Goal: Find specific fact: Find contact information

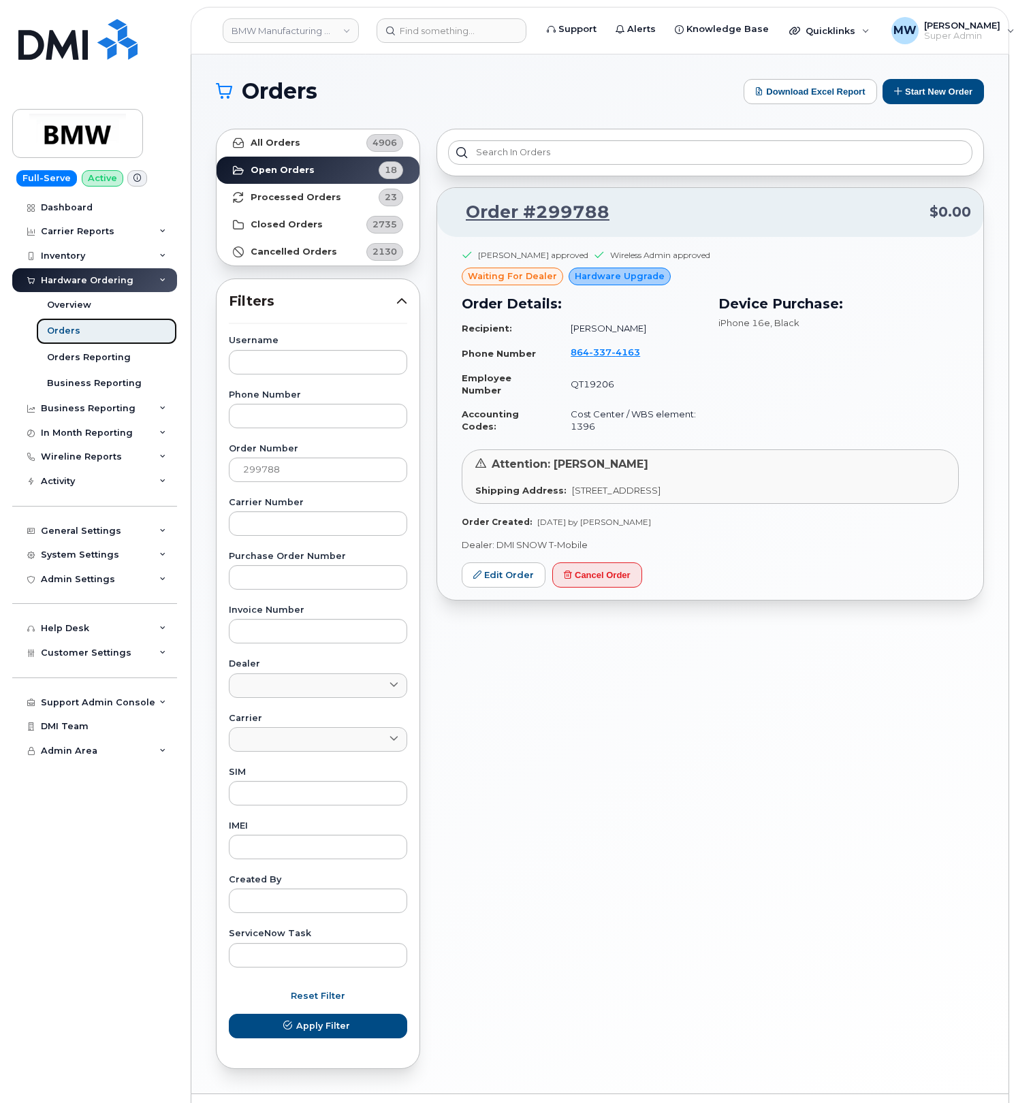
click at [110, 334] on link "Orders" at bounding box center [106, 331] width 141 height 26
click at [327, 1002] on span "Reset Filter" at bounding box center [318, 995] width 54 height 13
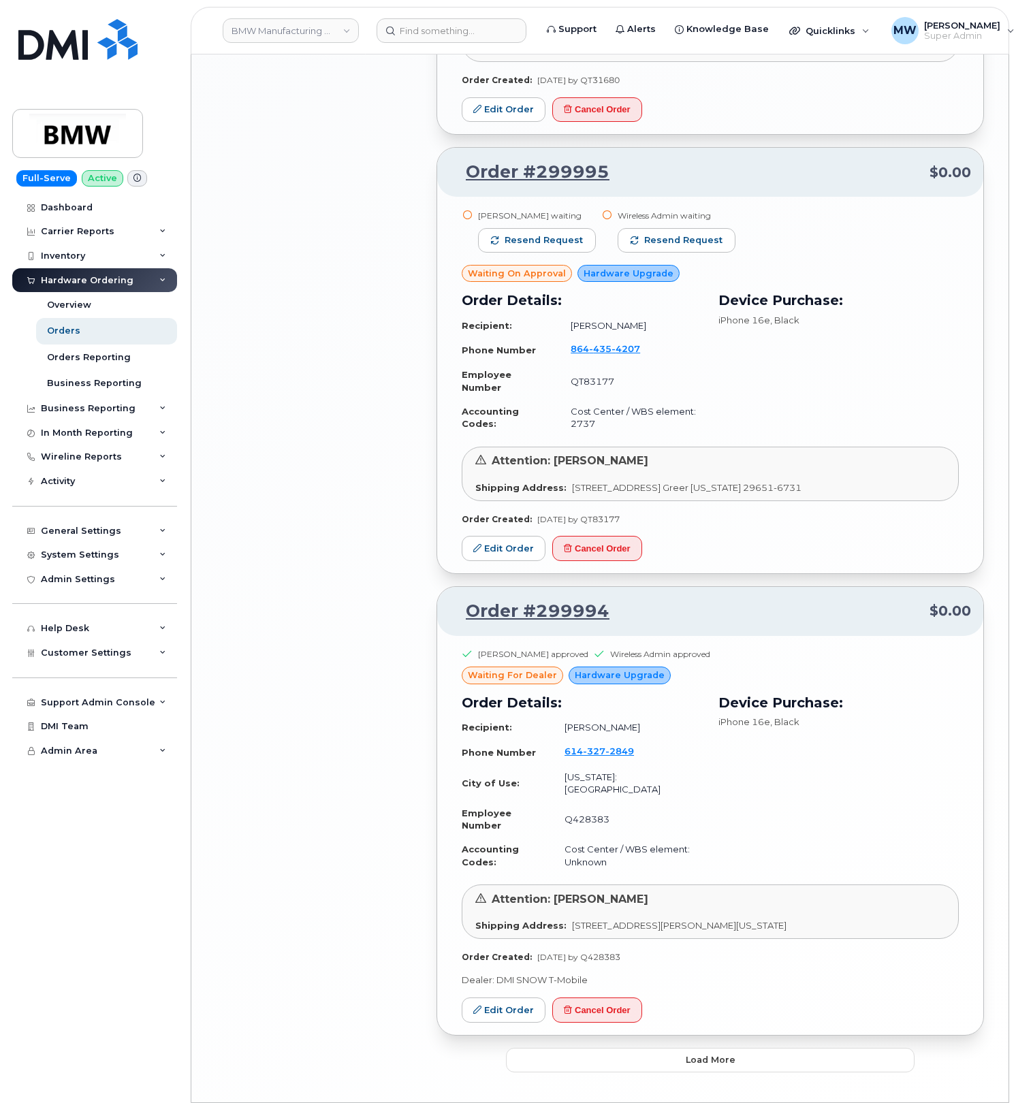
scroll to position [2165, 0]
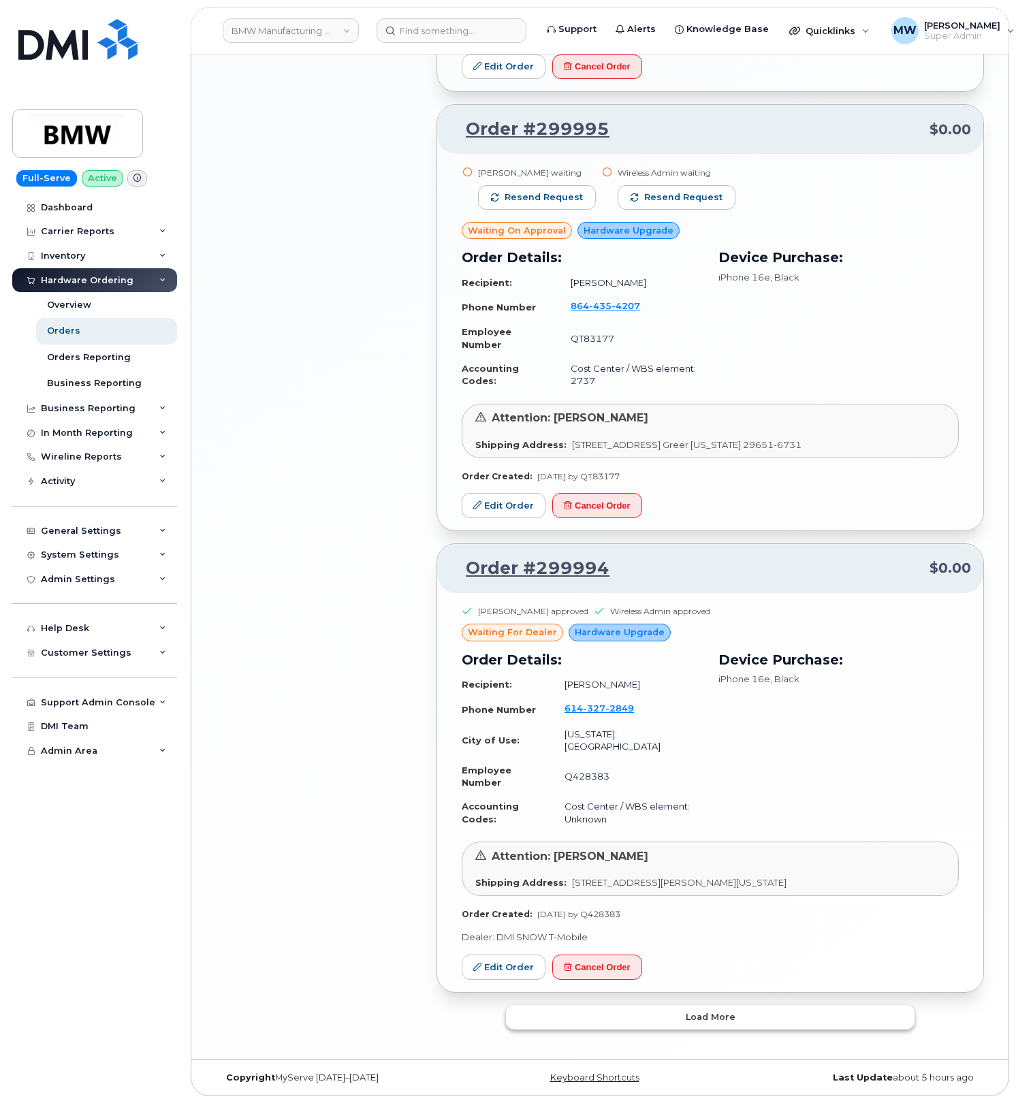
click at [742, 1009] on button "Load more" at bounding box center [710, 1017] width 408 height 25
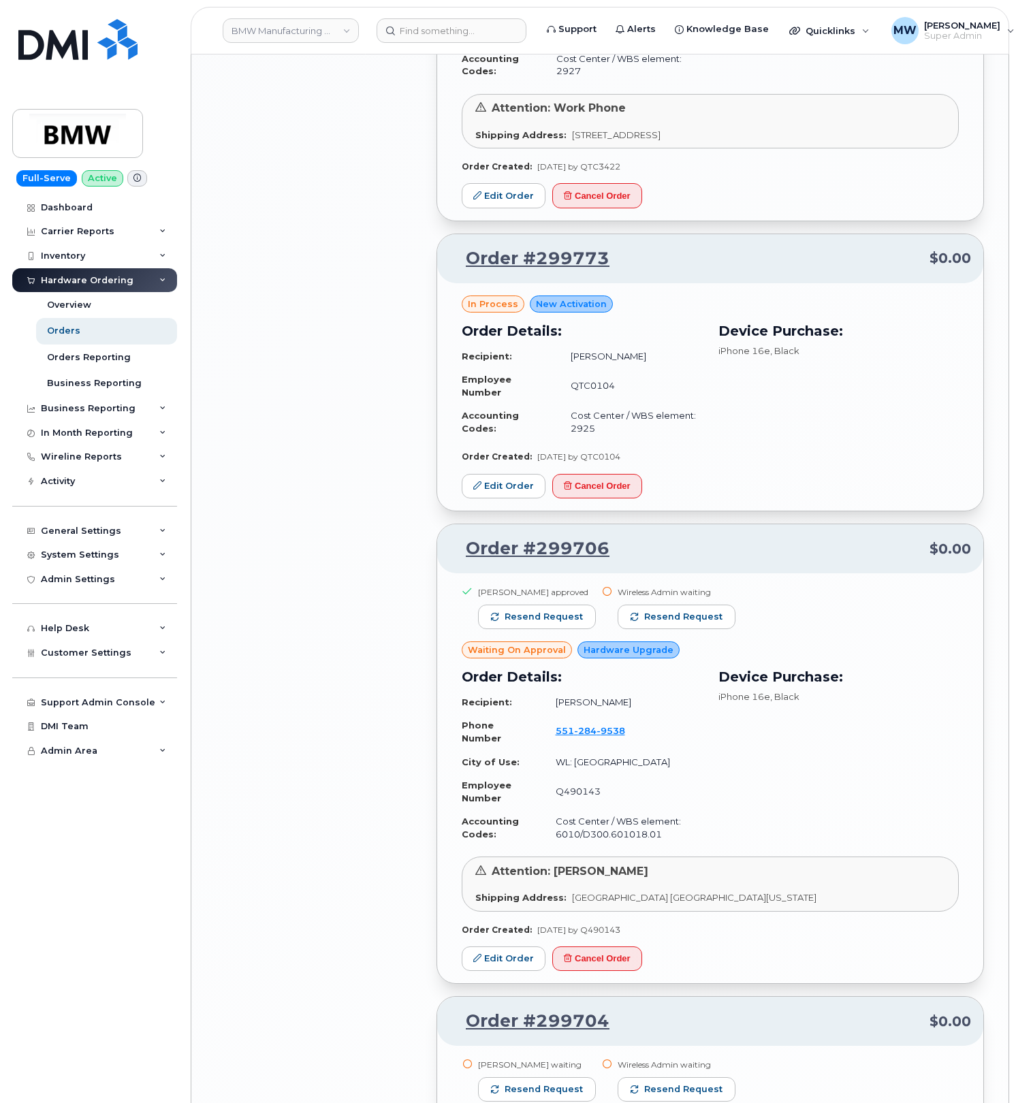
scroll to position [4161, 0]
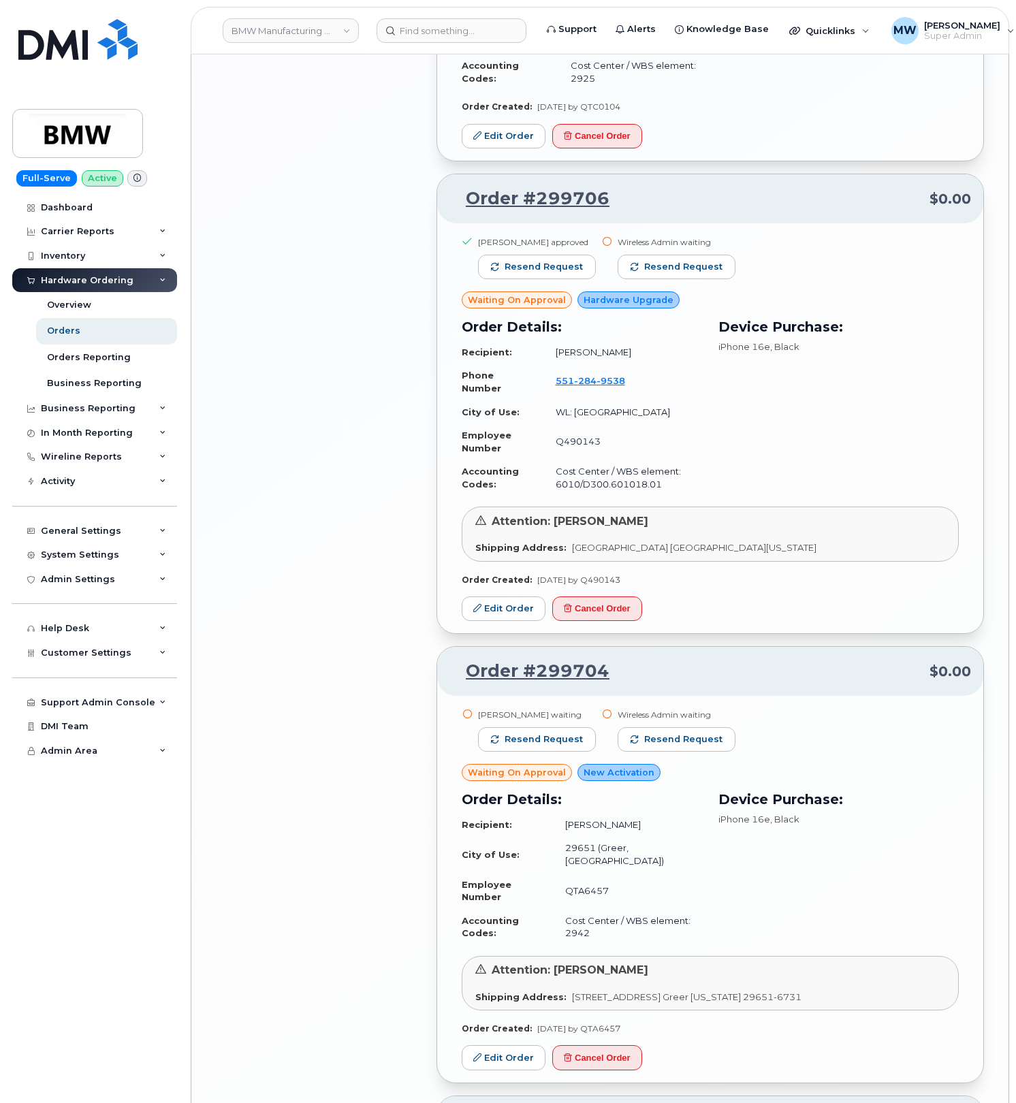
drag, startPoint x: 262, startPoint y: 928, endPoint x: 385, endPoint y: 709, distance: 251.1
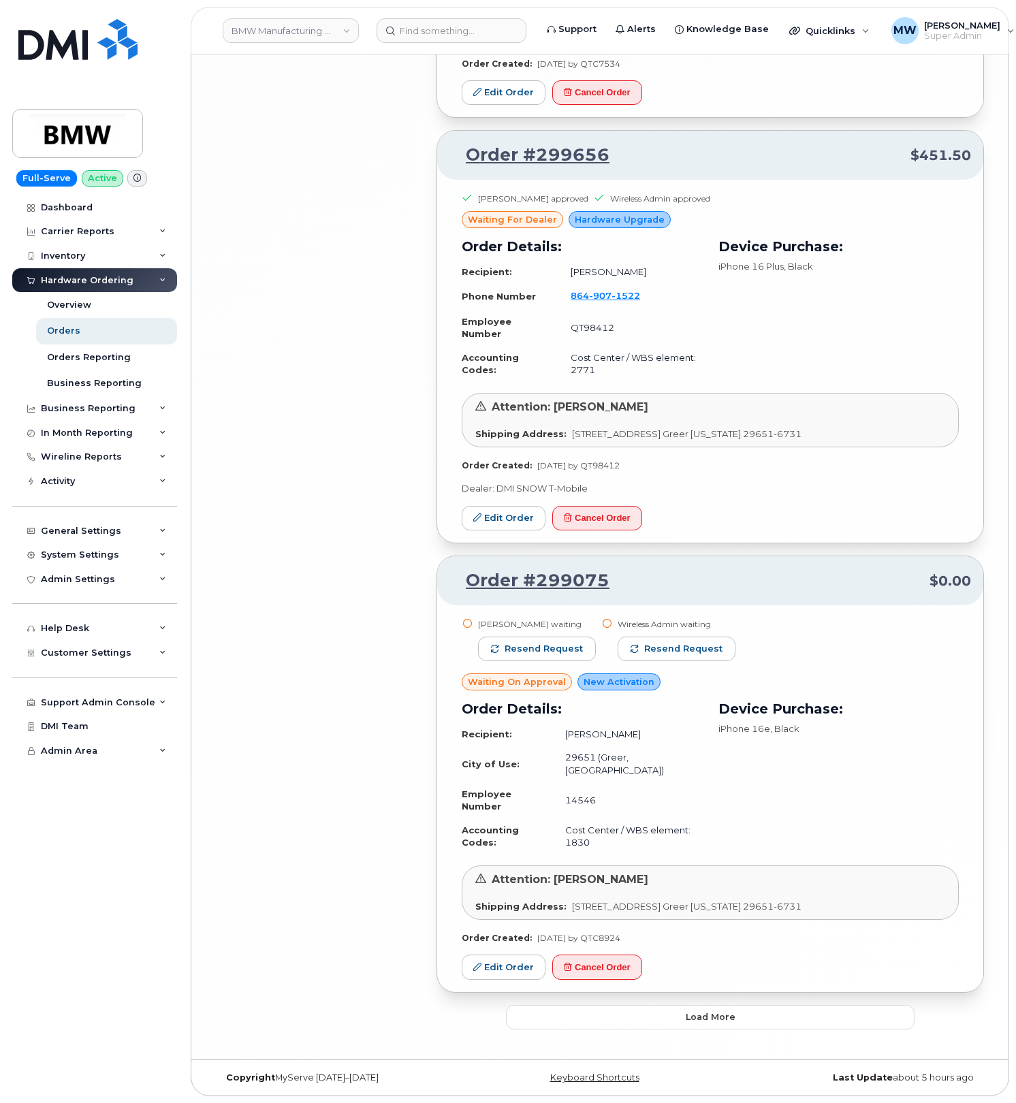
scroll to position [5438, 0]
click at [780, 1022] on button "Load more" at bounding box center [710, 1017] width 408 height 25
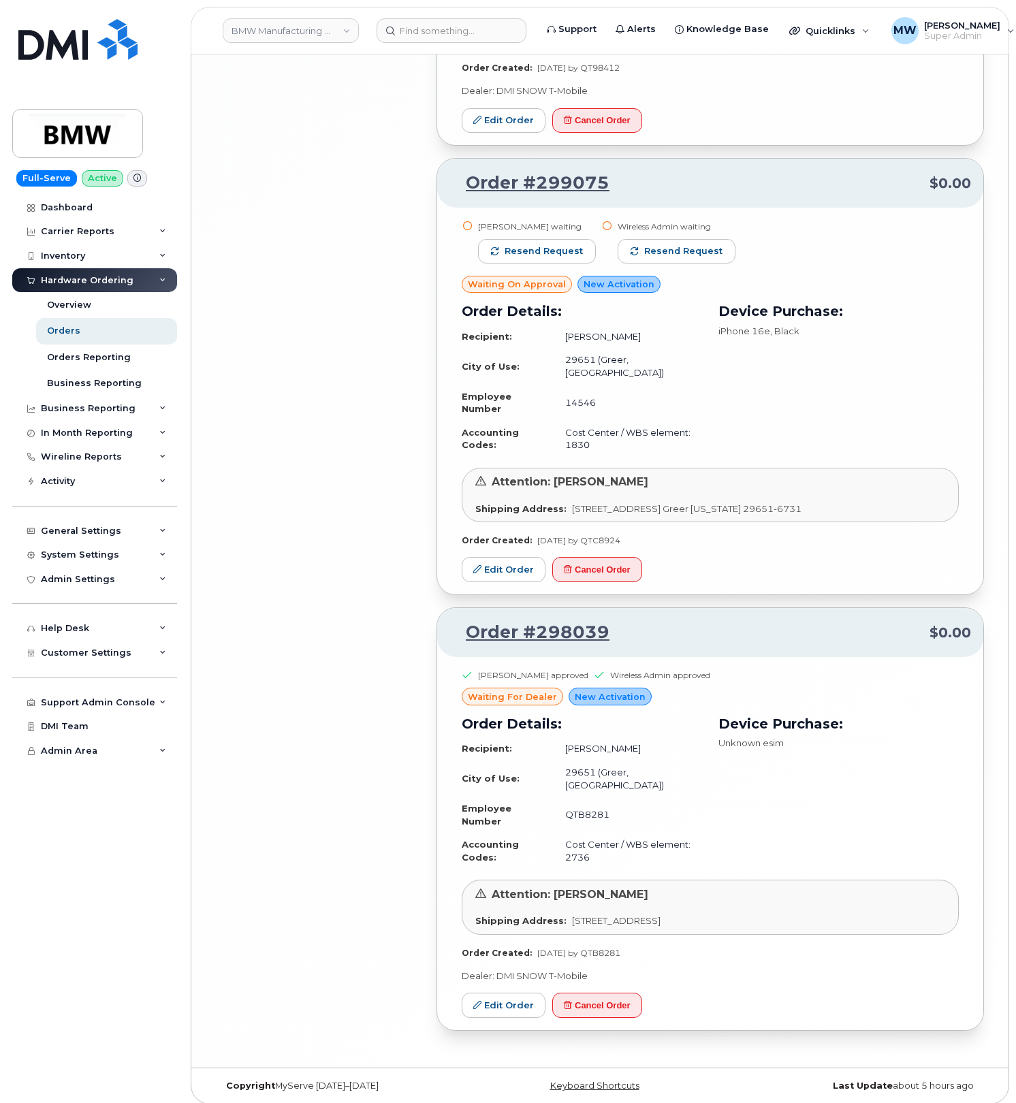
scroll to position [5833, 0]
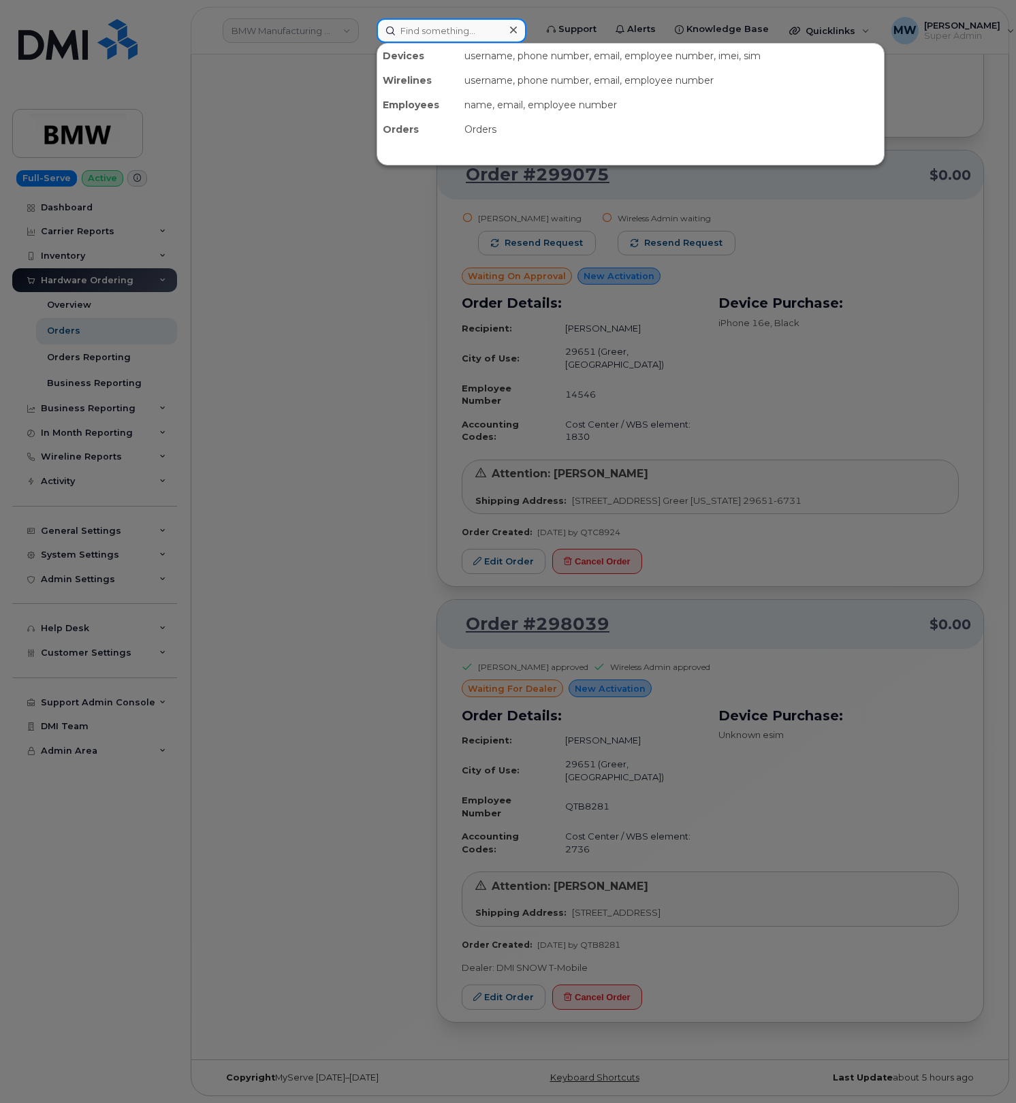
click at [437, 31] on input at bounding box center [451, 30] width 150 height 25
paste input "7324030100"
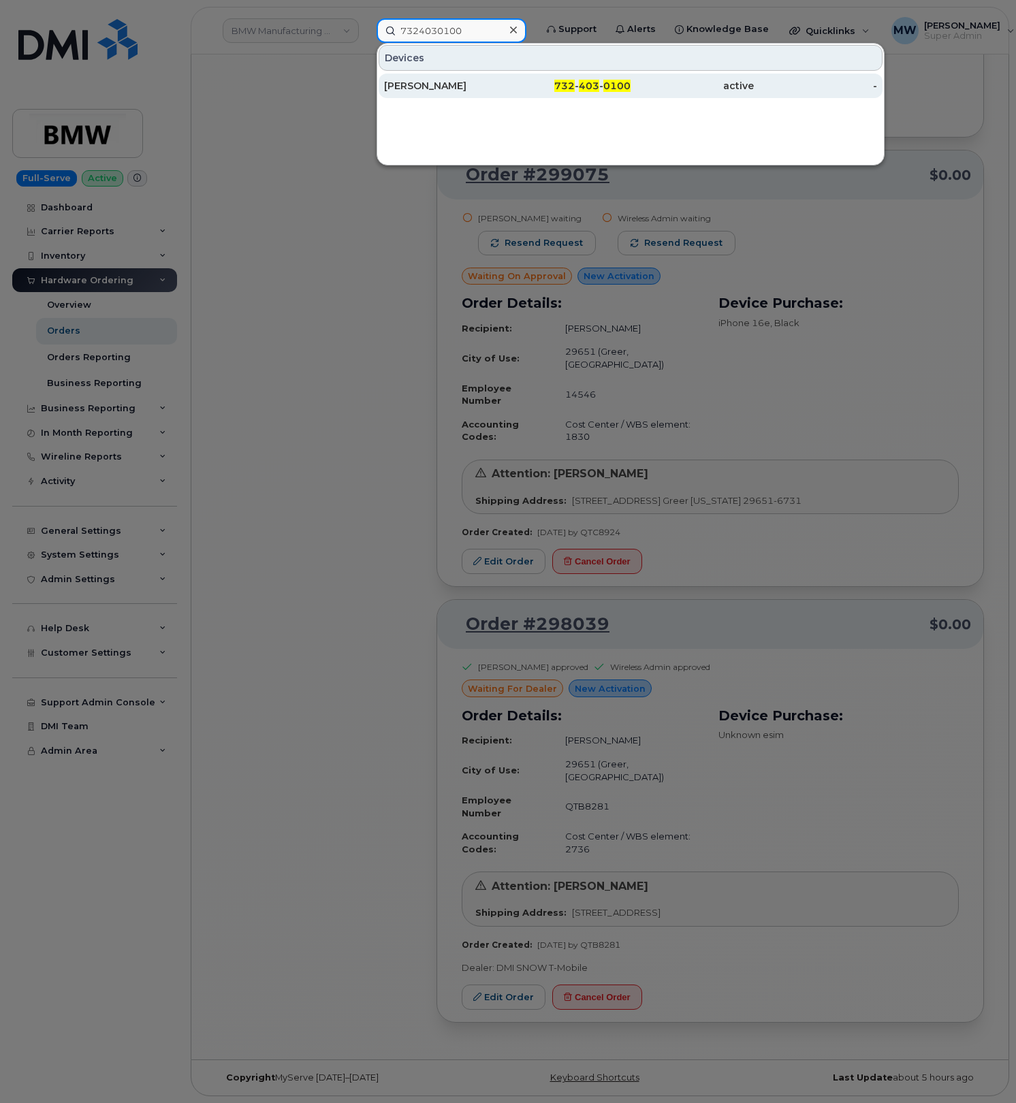
type input "7324030100"
click at [619, 82] on span "0100" at bounding box center [616, 86] width 27 height 12
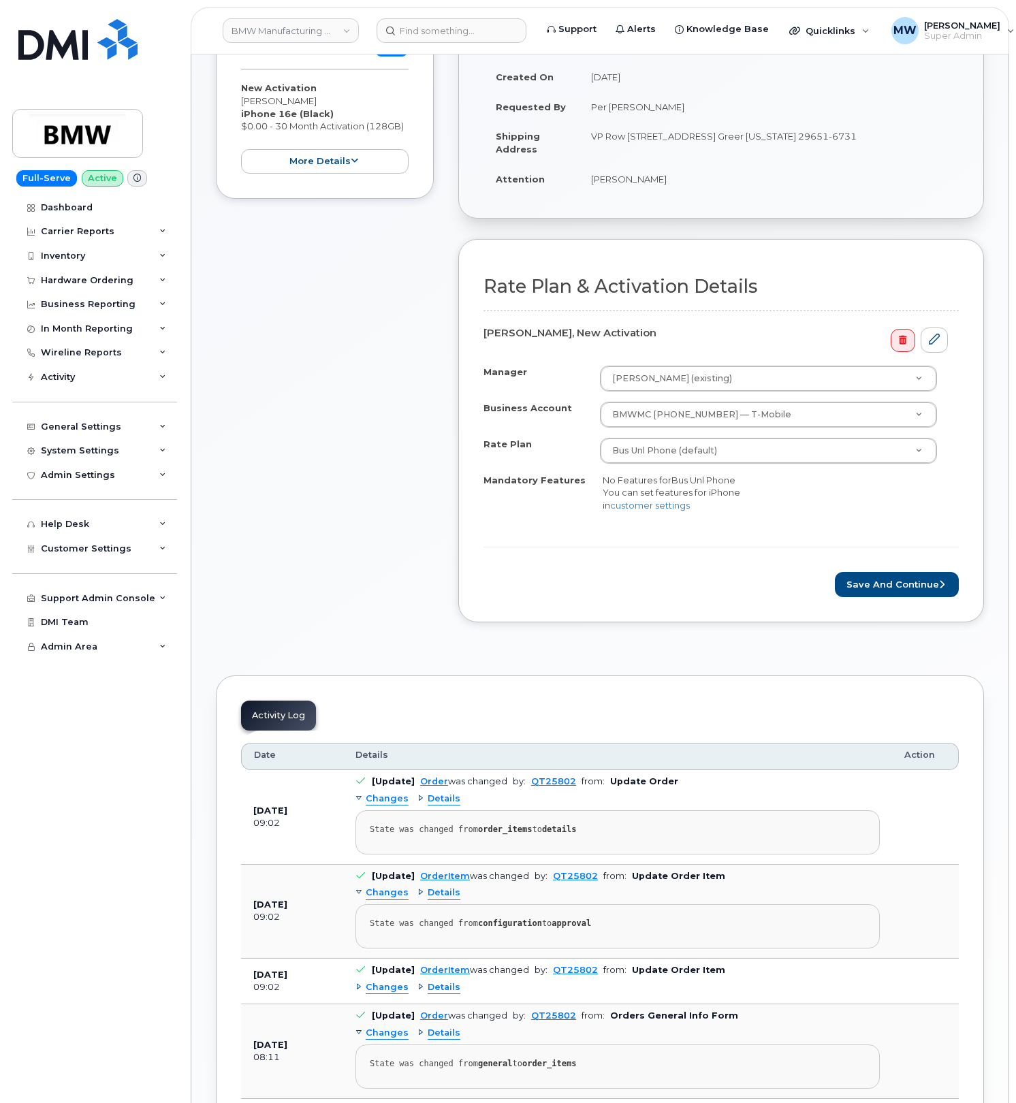
scroll to position [363, 0]
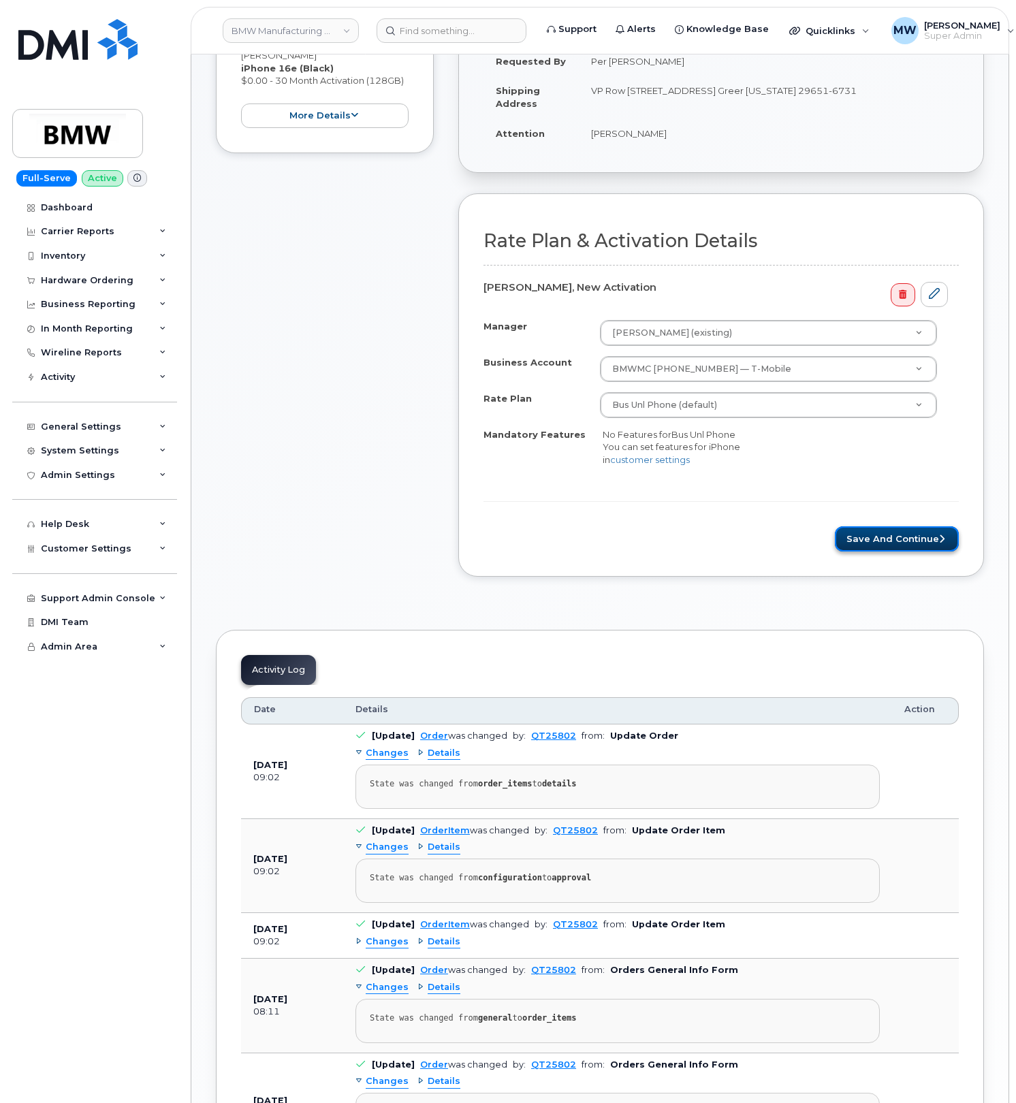
click at [905, 542] on button "Save and Continue" at bounding box center [896, 538] width 124 height 25
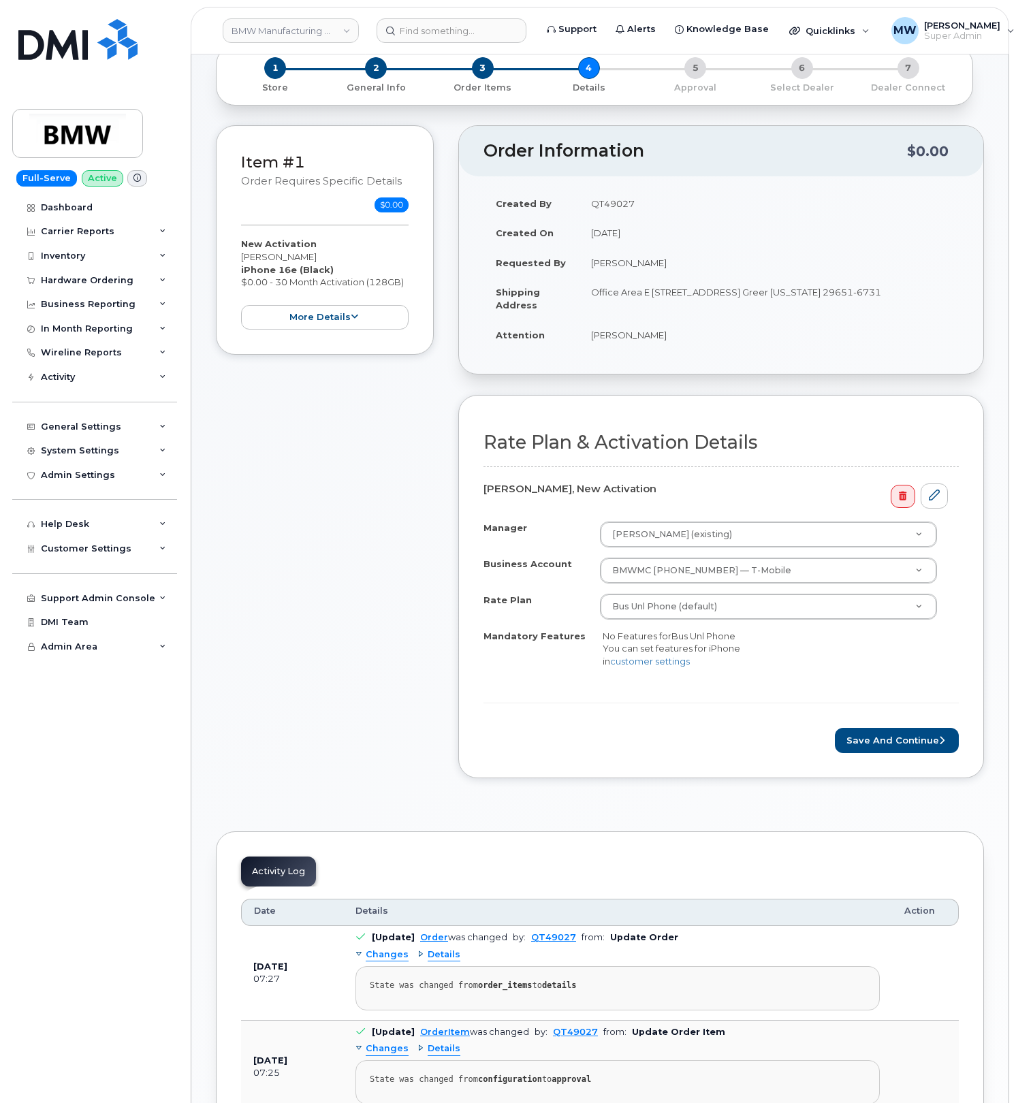
scroll to position [181, 0]
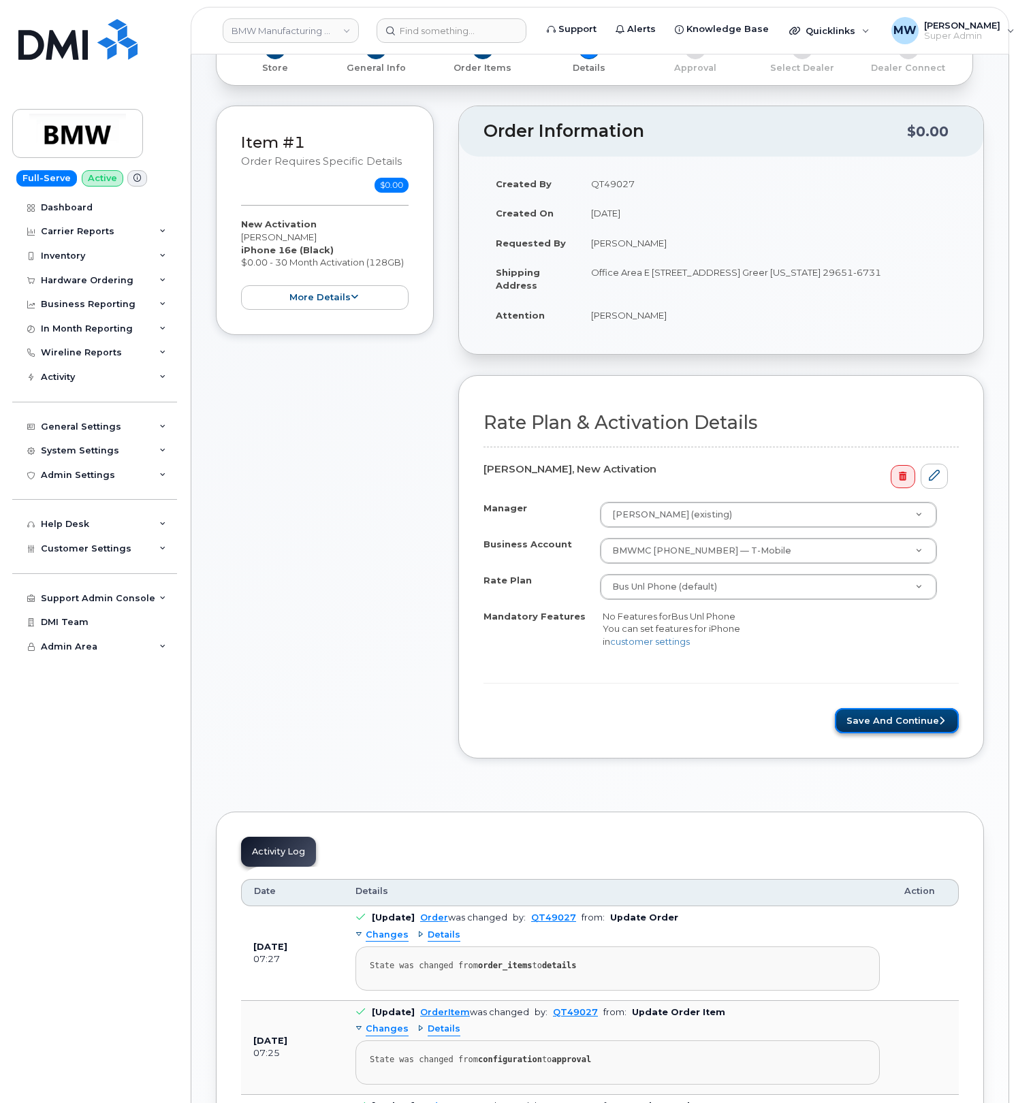
click at [896, 723] on button "Save and Continue" at bounding box center [896, 720] width 124 height 25
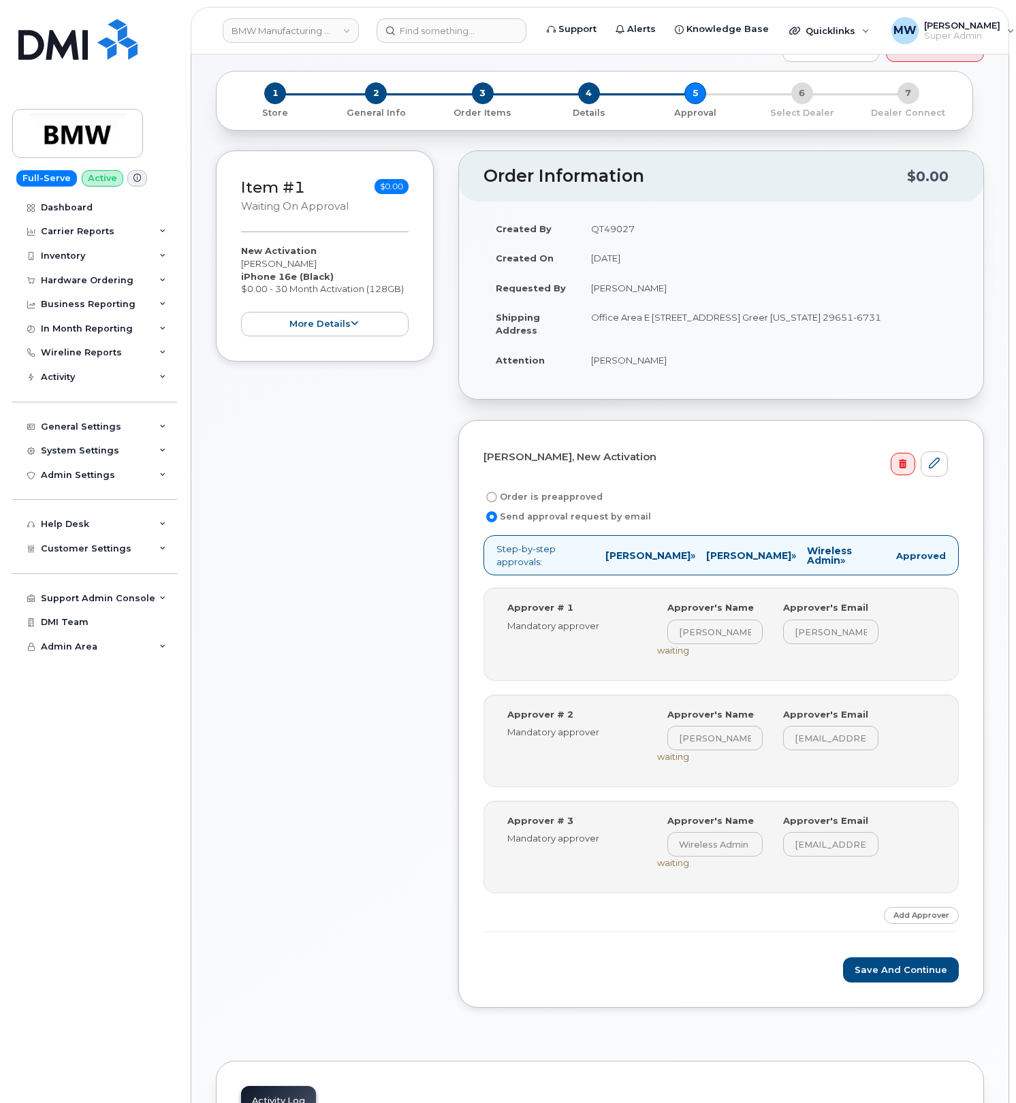
scroll to position [453, 0]
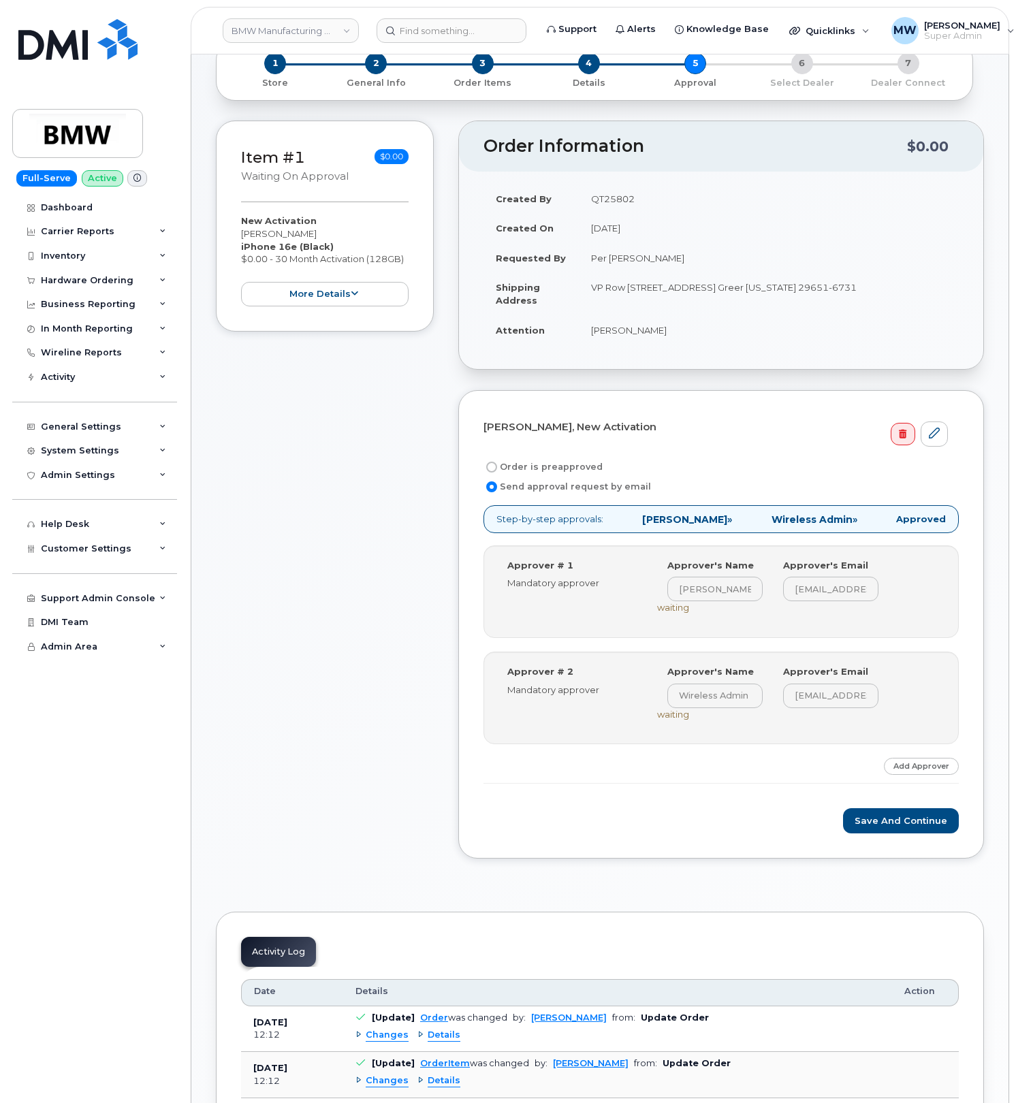
scroll to position [181, 0]
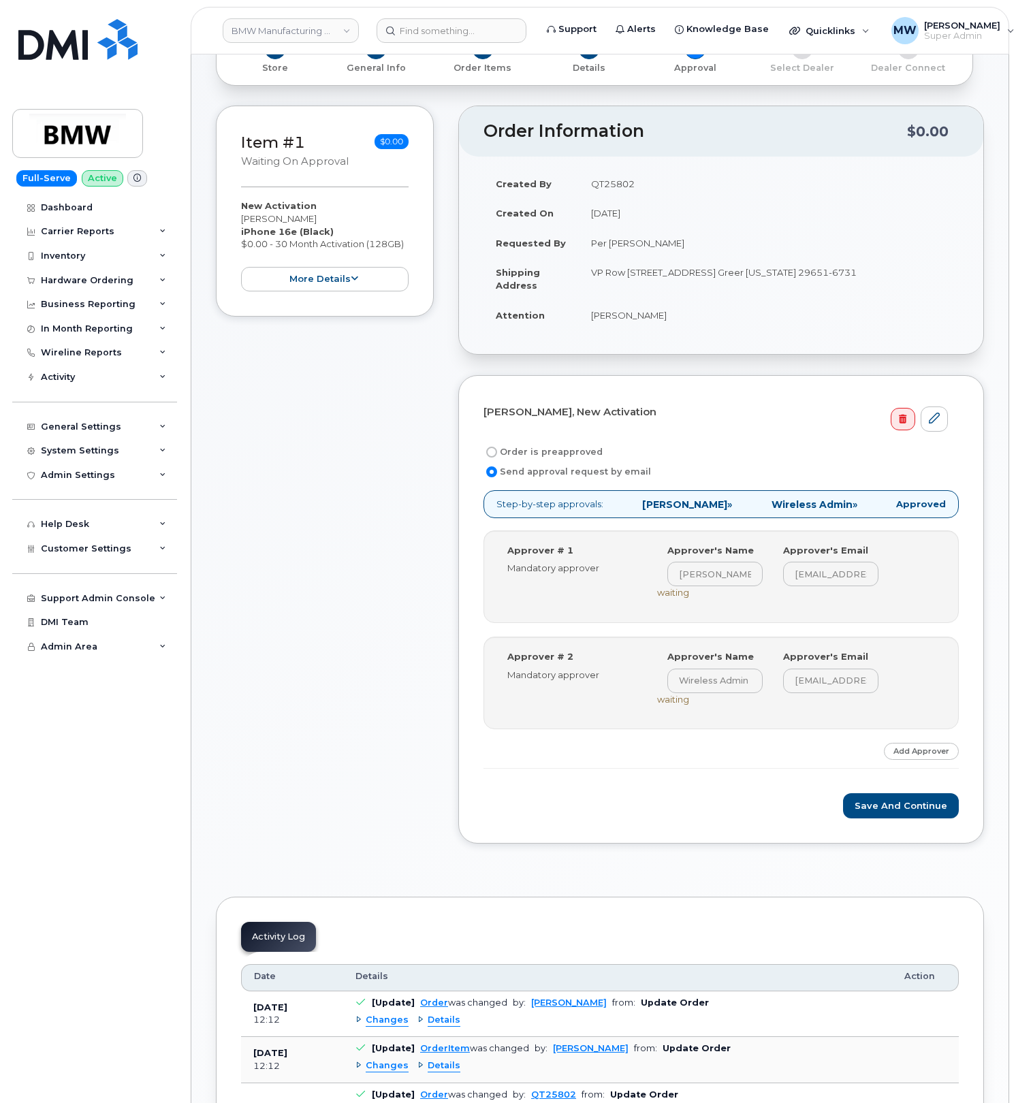
click at [913, 825] on div "[PERSON_NAME], New Activation Order is preapproved Send approval request by ema…" at bounding box center [720, 609] width 525 height 468
click at [911, 818] on button "Save and Continue" at bounding box center [901, 805] width 116 height 25
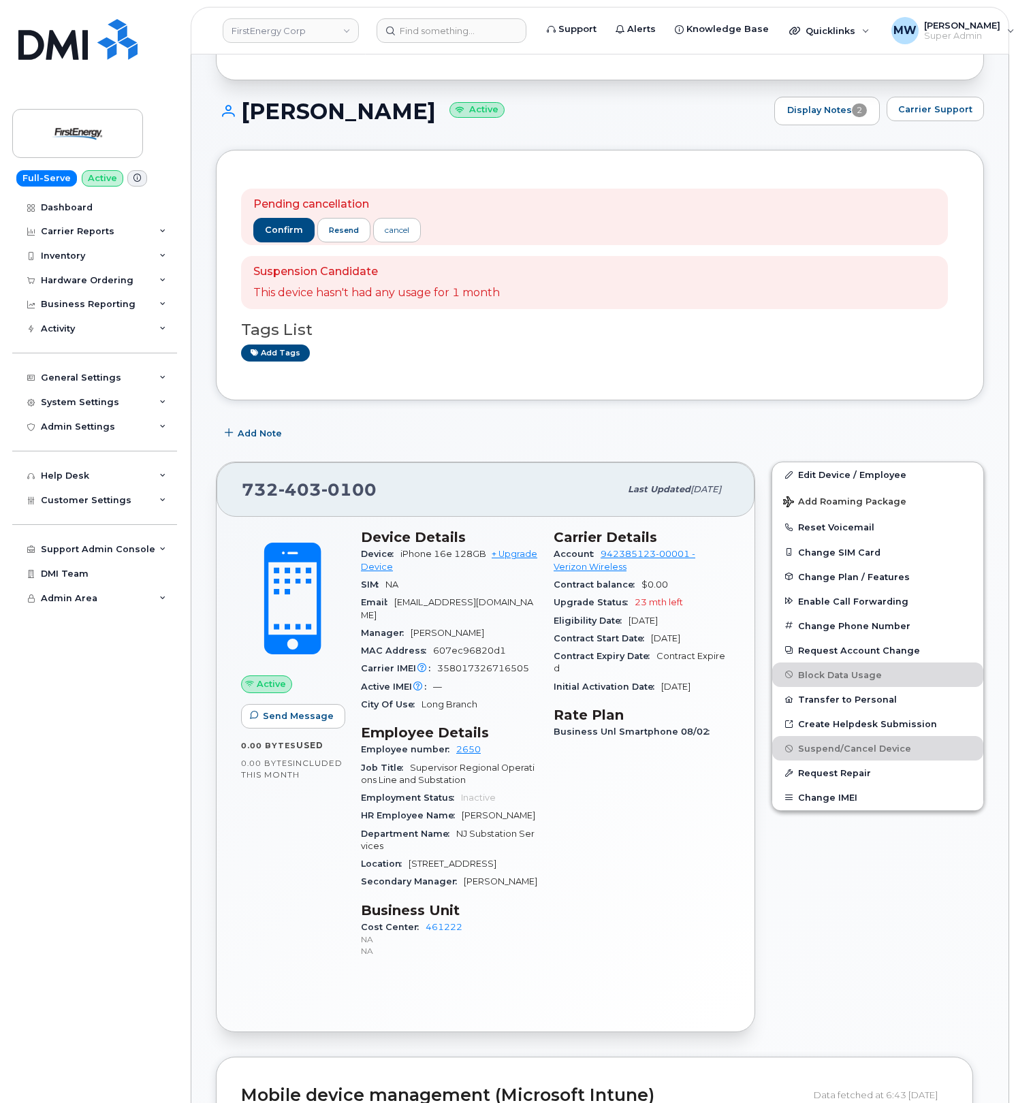
scroll to position [181, 0]
click at [287, 222] on button "confirm" at bounding box center [283, 229] width 61 height 25
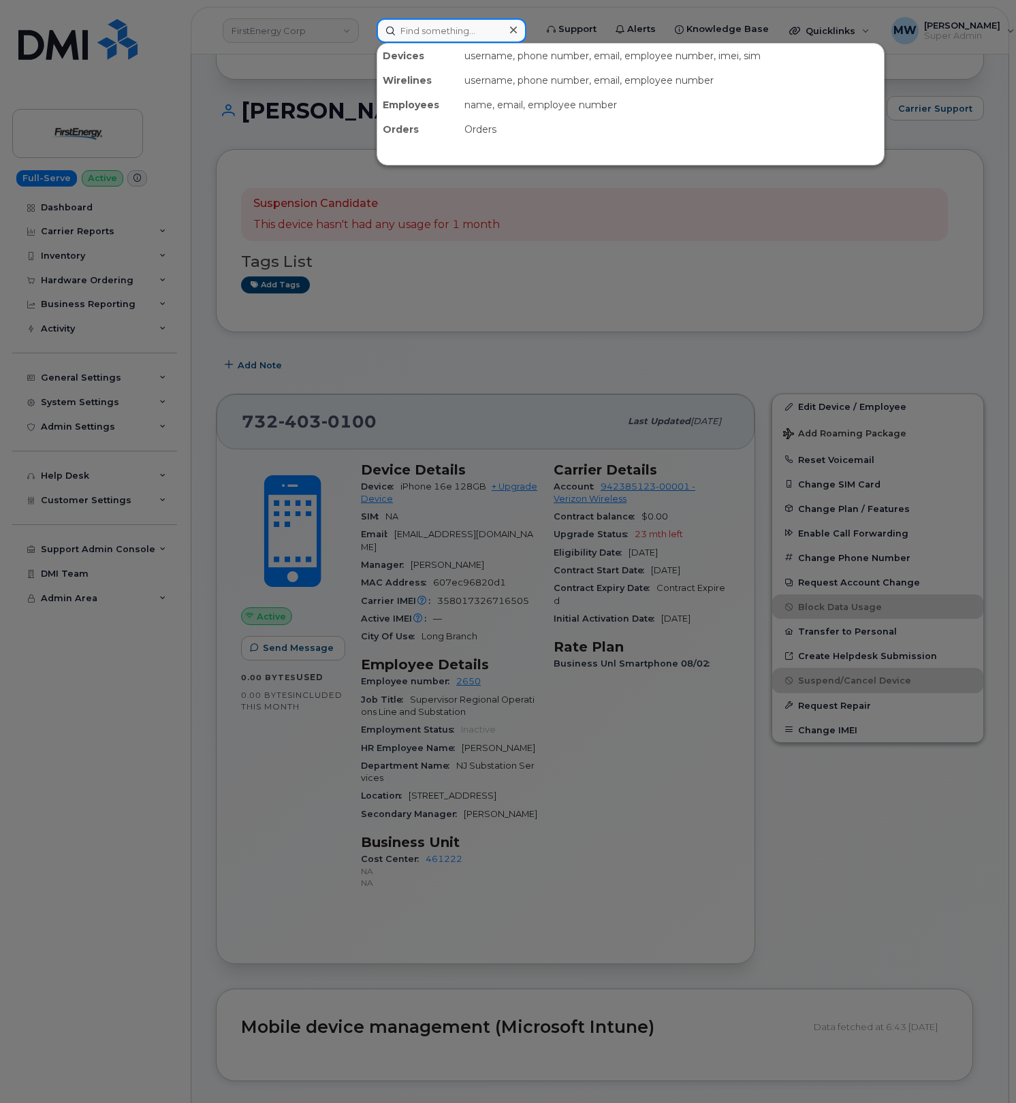
click at [418, 25] on input at bounding box center [451, 30] width 150 height 25
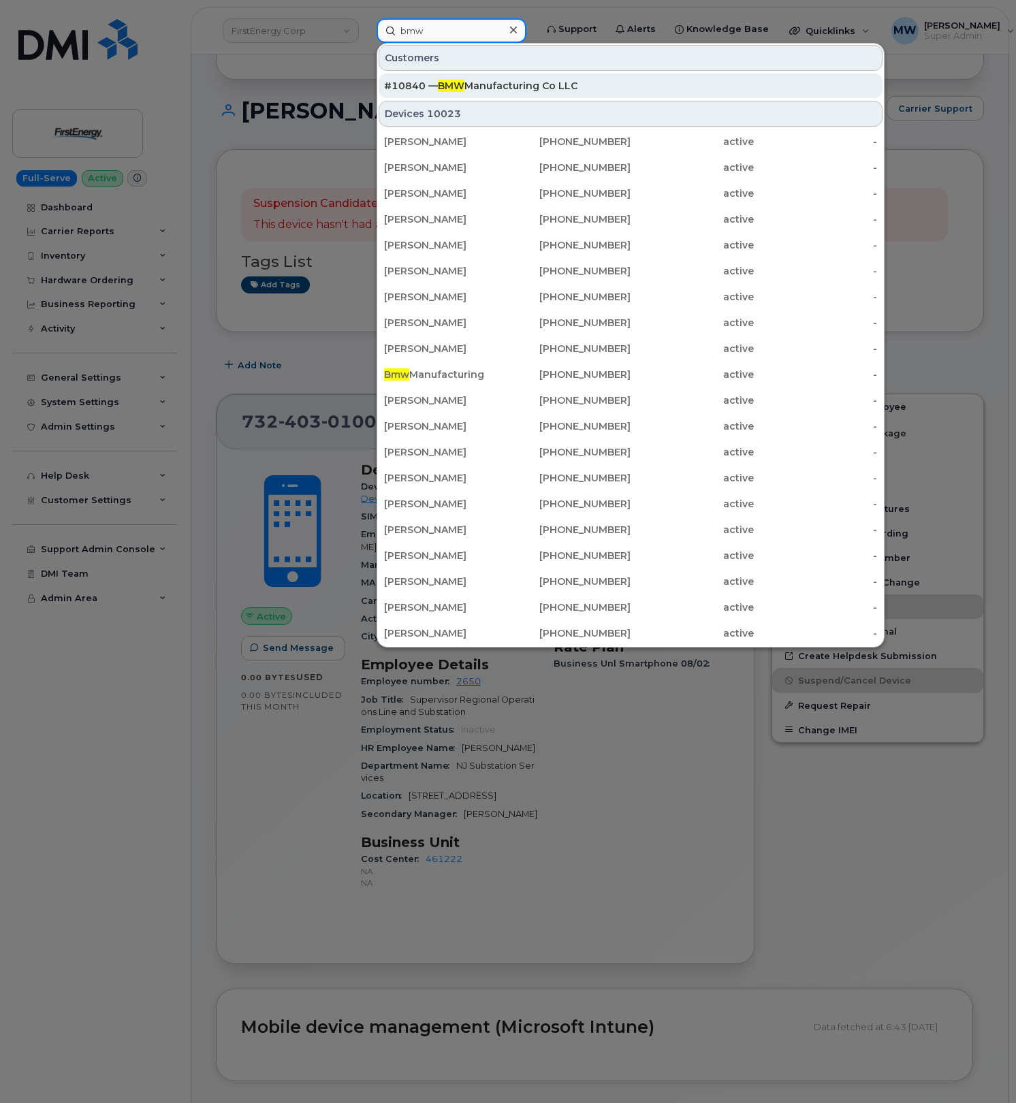
type input "bmw"
click at [483, 94] on div "#10840 — BMW Manufacturing Co LLC" at bounding box center [630, 86] width 493 height 25
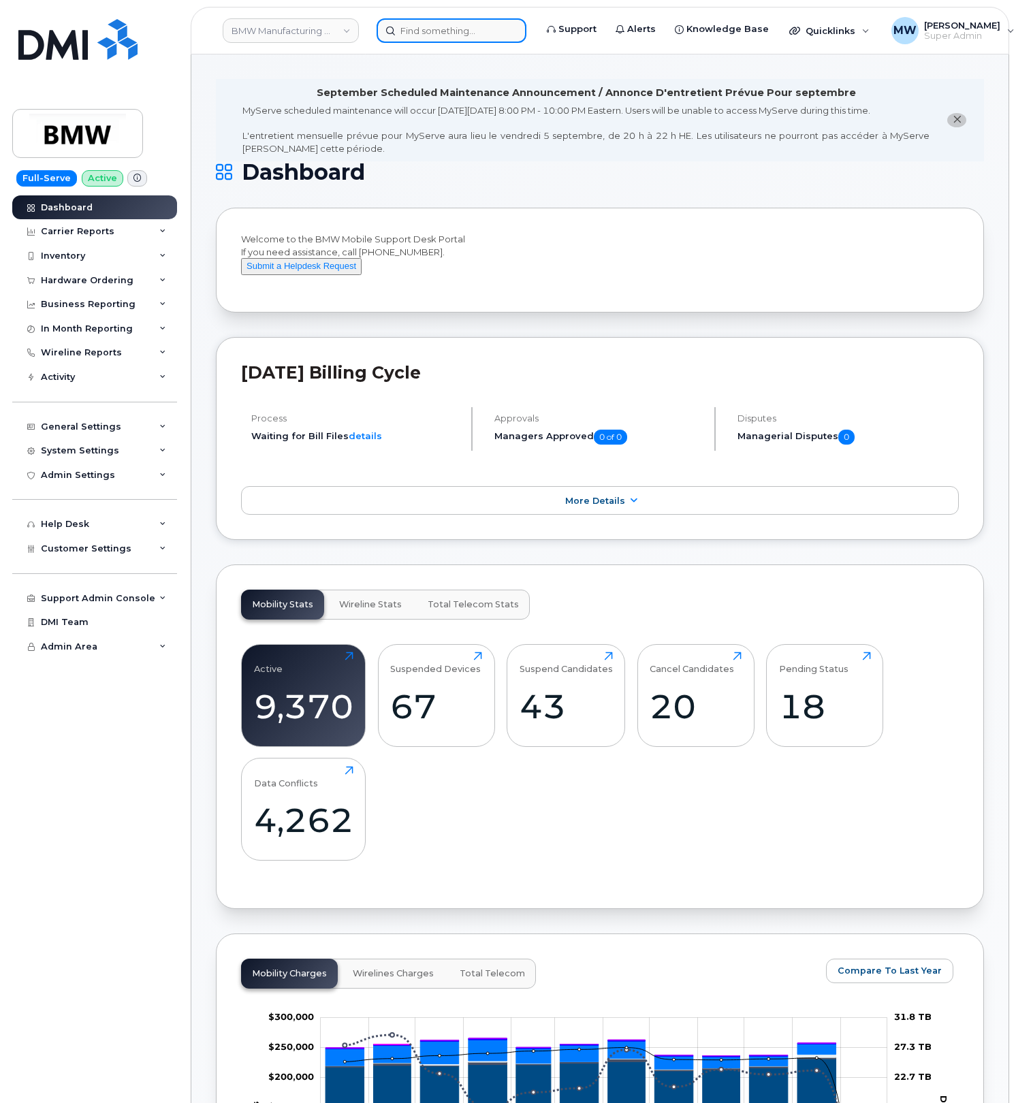
click at [480, 33] on input at bounding box center [451, 30] width 150 height 25
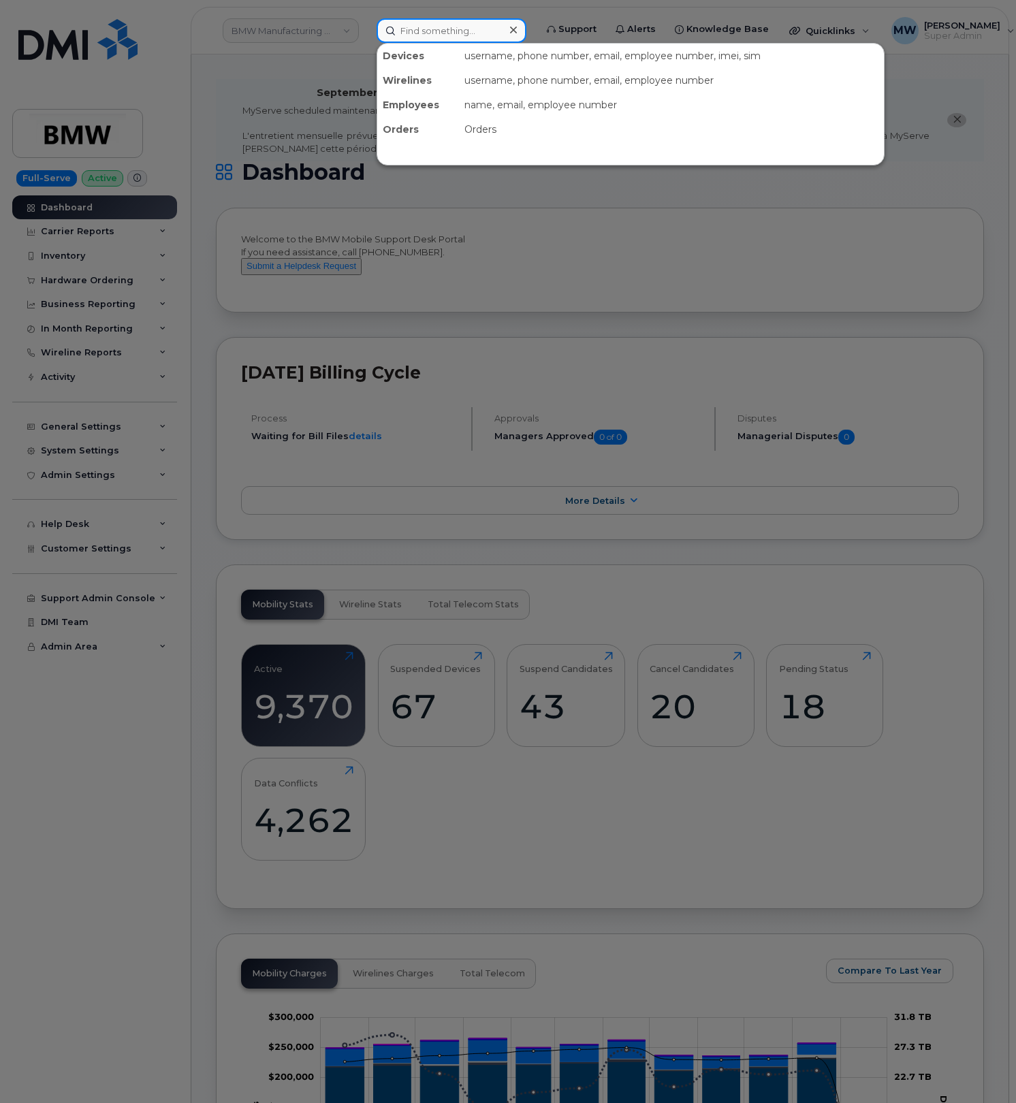
paste input "2027042187"
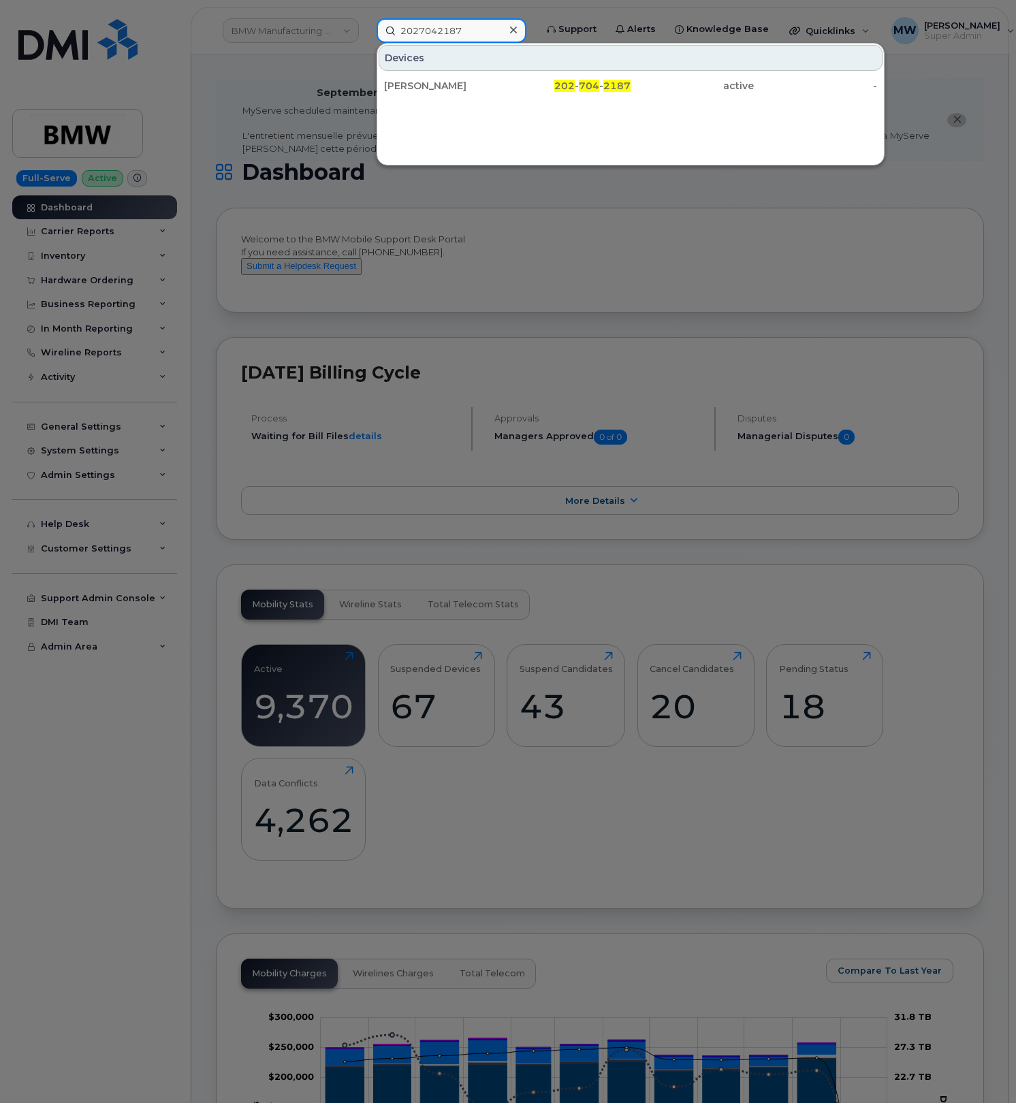
type input "2027042187"
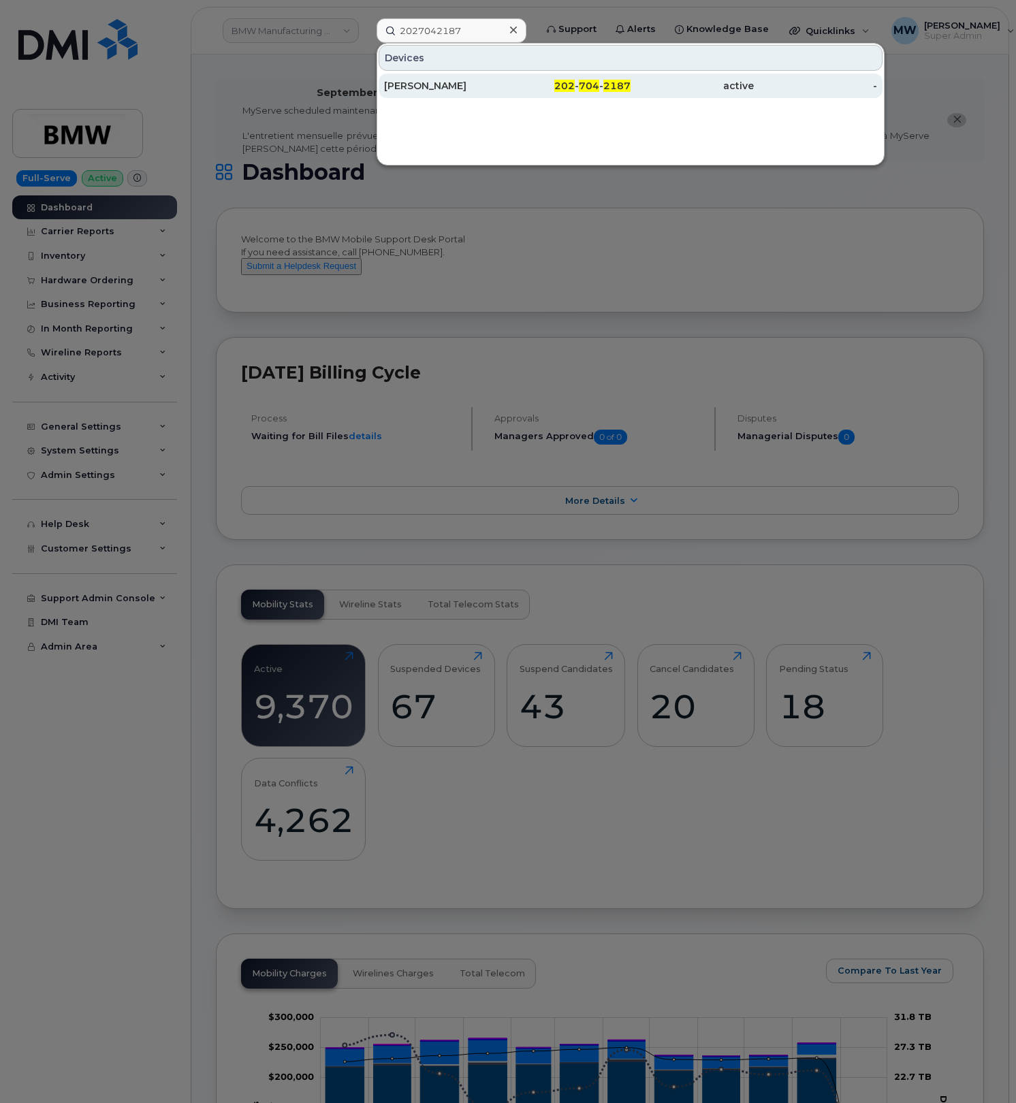
drag, startPoint x: 535, startPoint y: 79, endPoint x: 502, endPoint y: 93, distance: 35.4
click at [535, 78] on div "202 - 704 - 2187" at bounding box center [568, 86] width 123 height 25
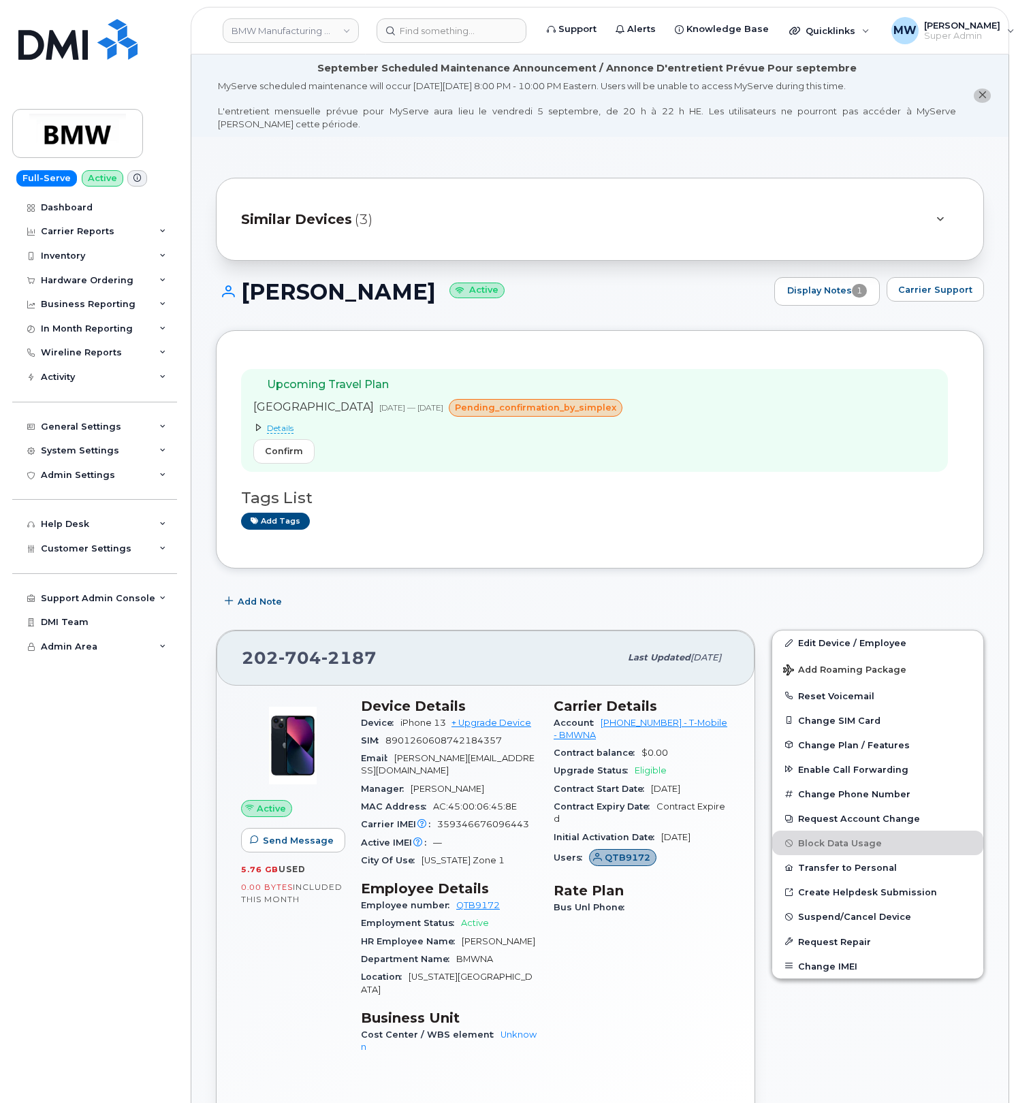
drag, startPoint x: 423, startPoint y: 295, endPoint x: 245, endPoint y: 300, distance: 177.7
click at [245, 300] on h1 "Guillermo Areas Active" at bounding box center [491, 292] width 551 height 24
copy h1 "Guillermo Areas"
drag, startPoint x: 598, startPoint y: 724, endPoint x: 656, endPoint y: 730, distance: 58.9
click at [656, 730] on div "Account 973767968 - T-Mobile - BMWNA" at bounding box center [641, 729] width 176 height 31
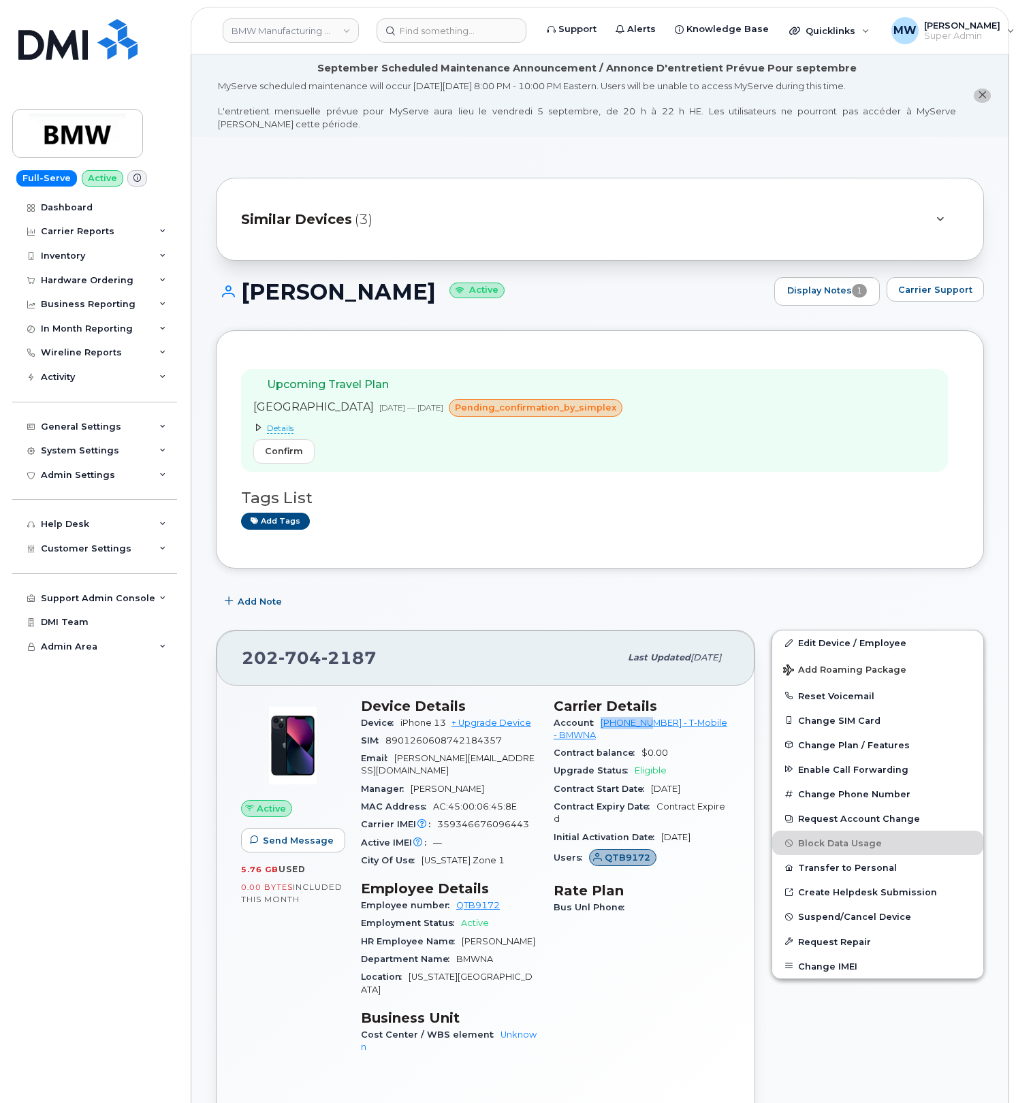
copy link "973767968"
